Goal: Register for event/course

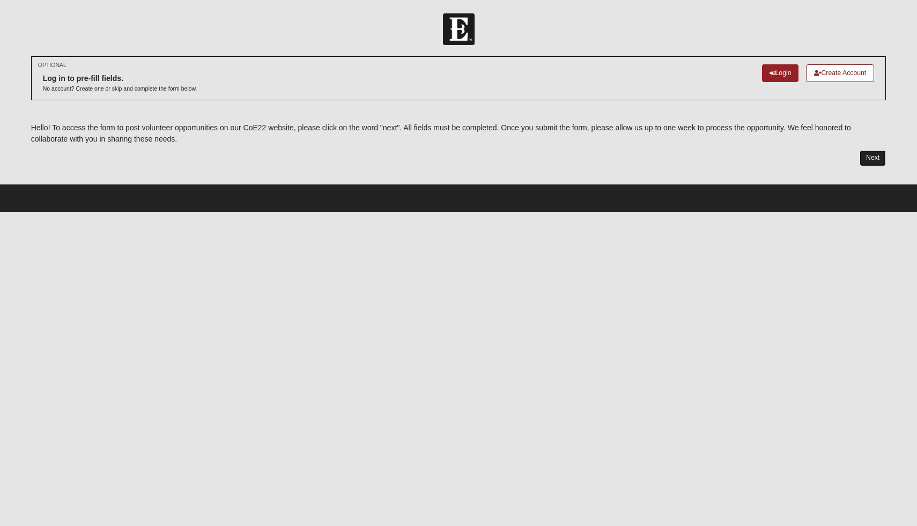
click at [871, 153] on link "Next" at bounding box center [872, 158] width 26 height 16
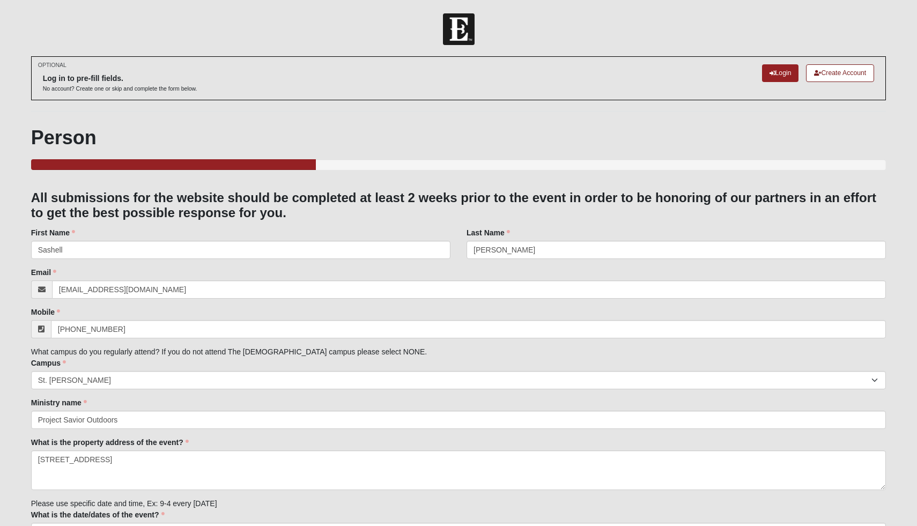
select select "11"
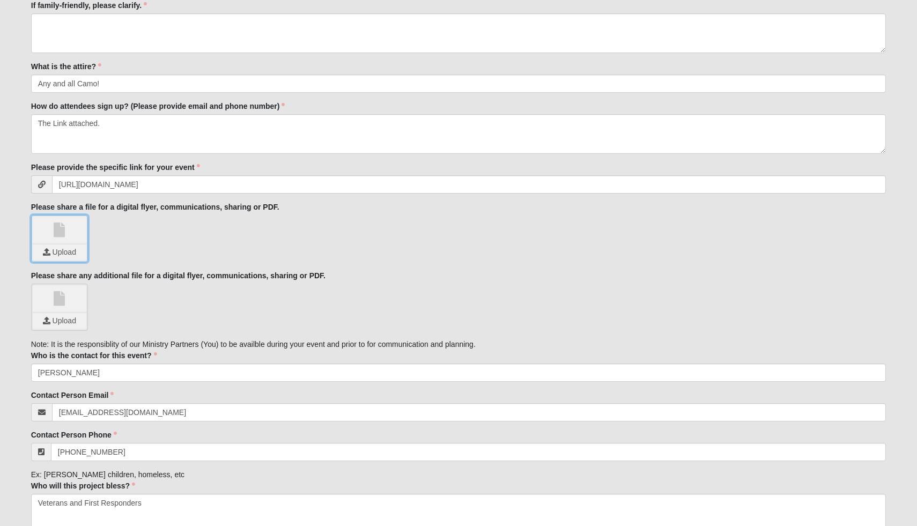
click at [76, 247] on input "file" at bounding box center [60, 252] width 54 height 16
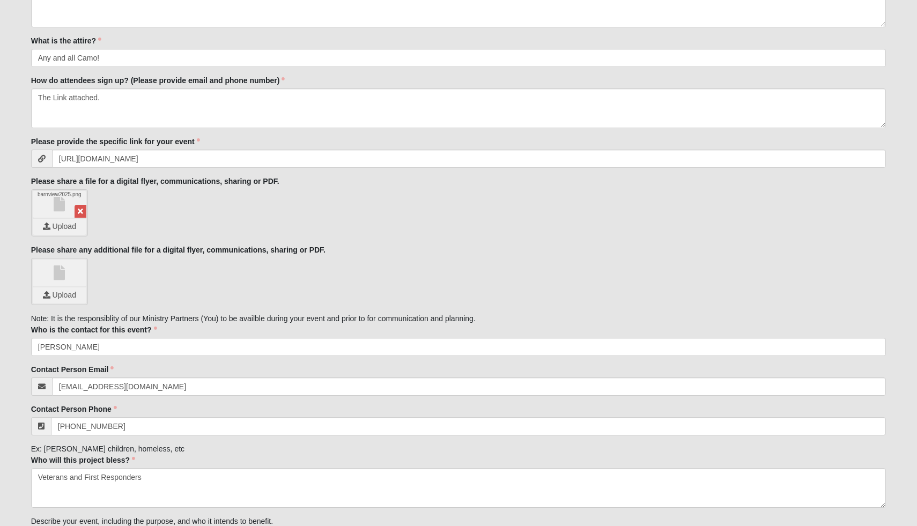
scroll to position [752, 0]
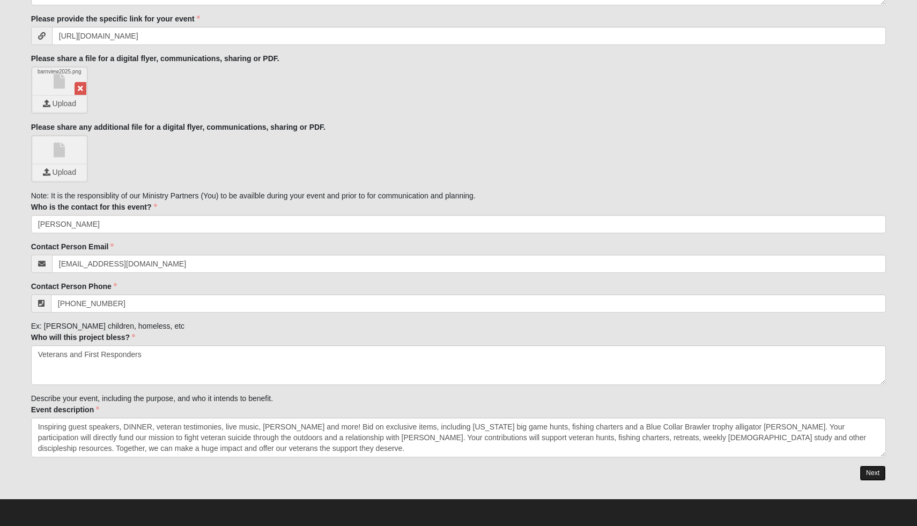
click at [869, 472] on link "Next" at bounding box center [872, 473] width 26 height 16
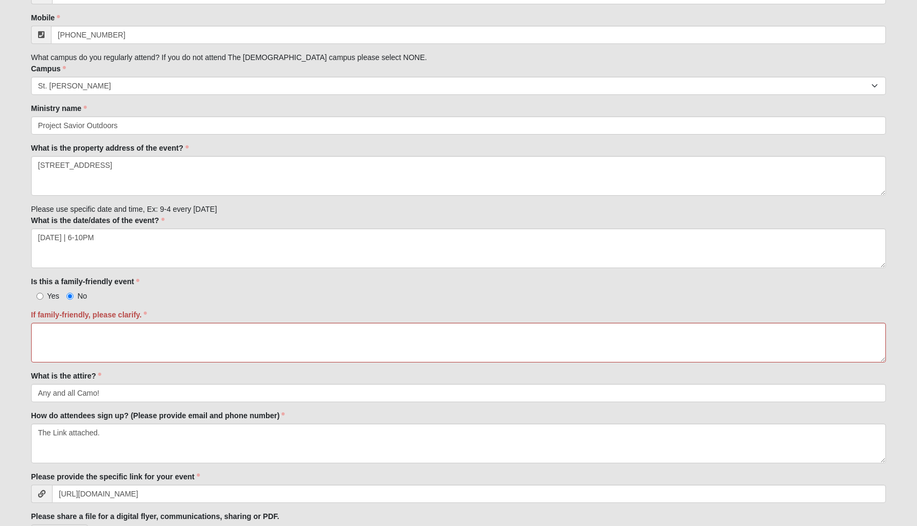
scroll to position [389, 0]
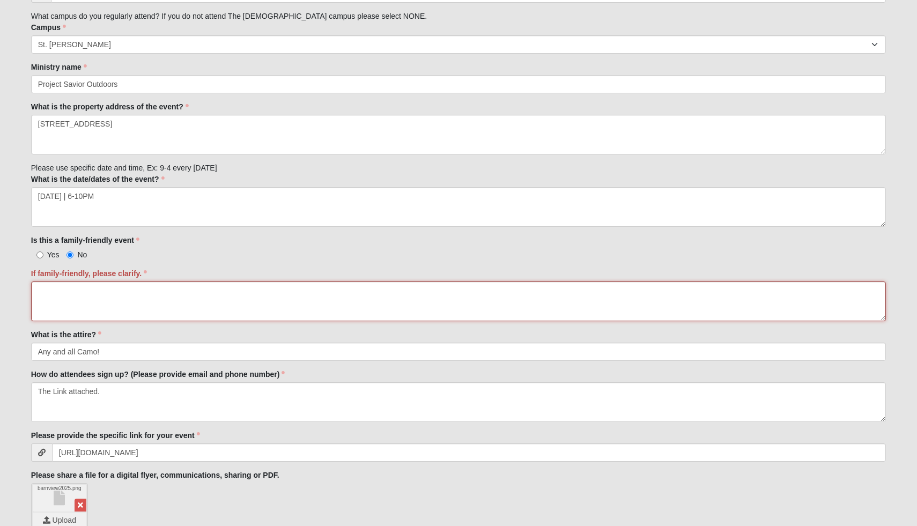
click at [128, 299] on textarea "If family-friendly, please clarify." at bounding box center [458, 301] width 855 height 40
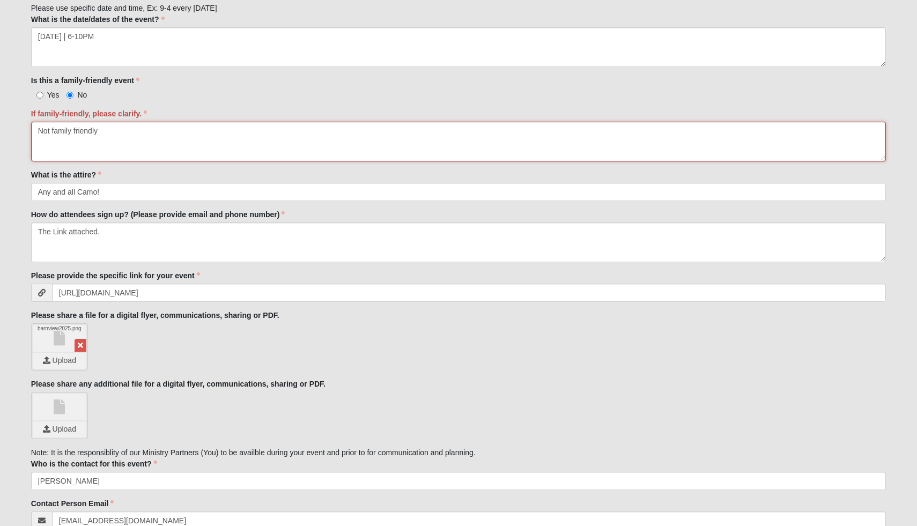
scroll to position [805, 0]
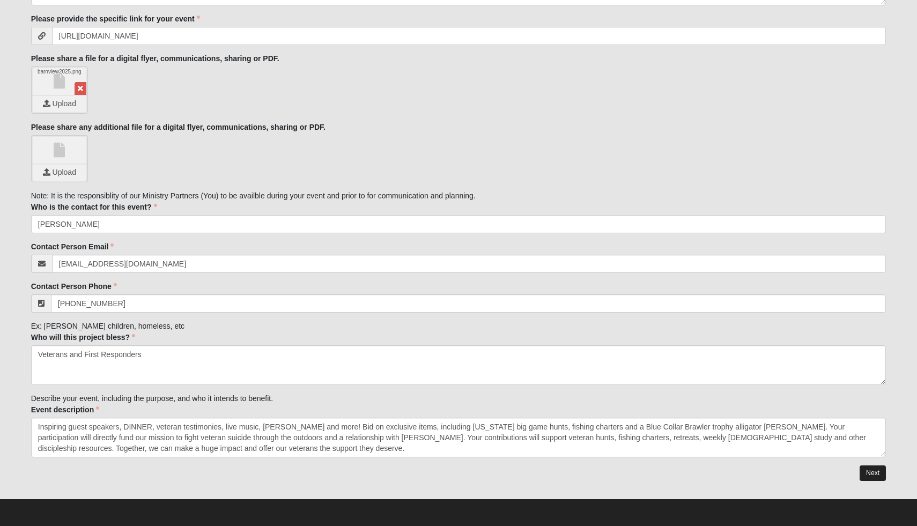
type textarea "Not family friendly"
click at [871, 471] on link "Next" at bounding box center [872, 473] width 26 height 16
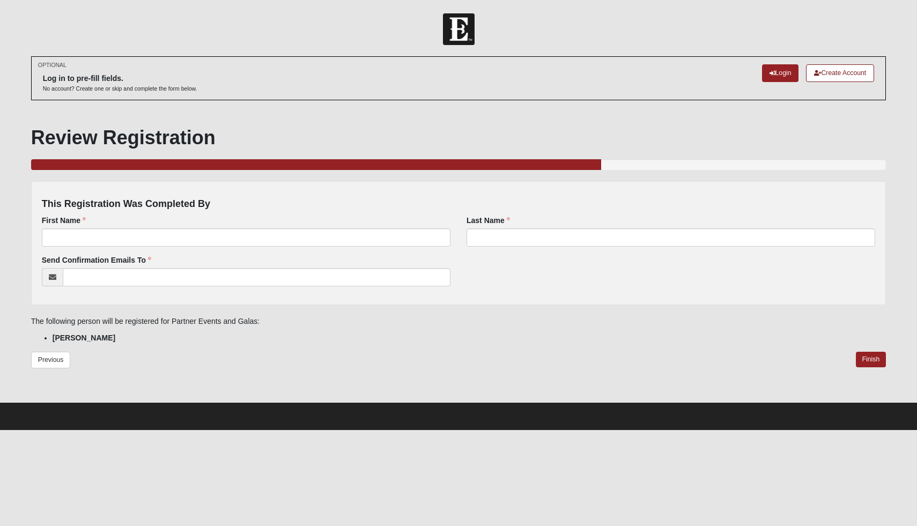
click at [382, 247] on div "First Name First Name is required." at bounding box center [246, 235] width 425 height 40
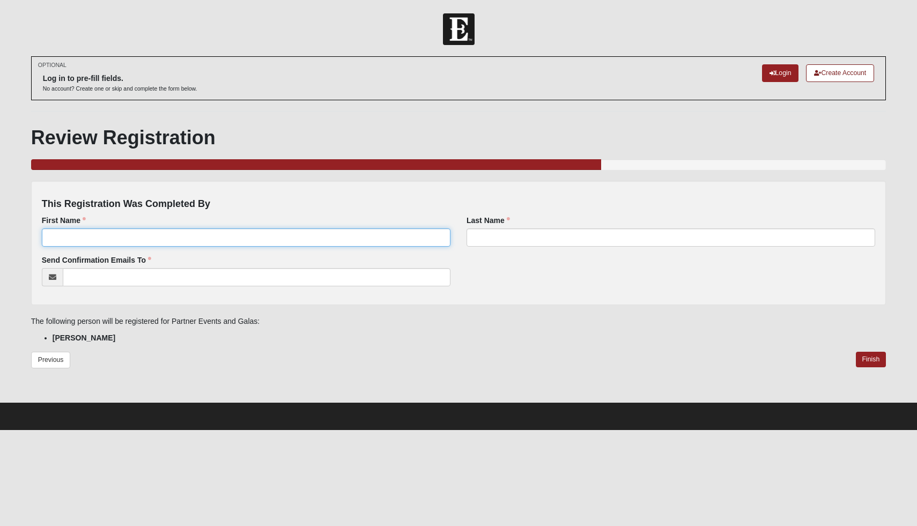
click at [385, 241] on input "First Name" at bounding box center [246, 237] width 408 height 18
type input "Sashell"
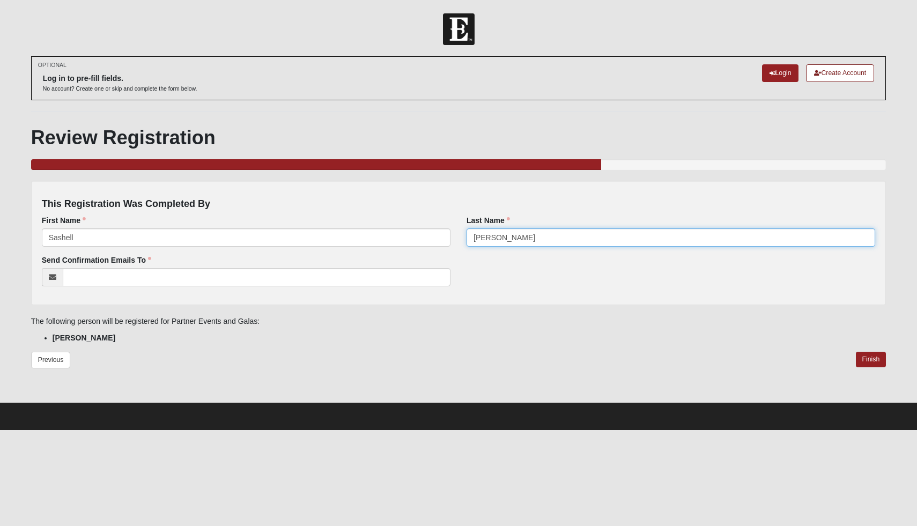
type input "Dragich"
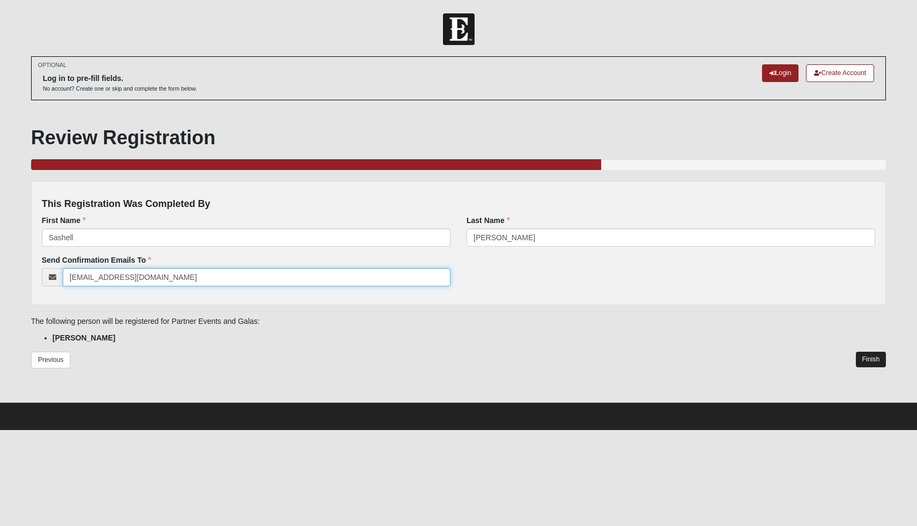
type input "sashell7707@yahoo.com"
click at [864, 356] on link "Finish" at bounding box center [871, 360] width 31 height 16
